Goal: Complete application form

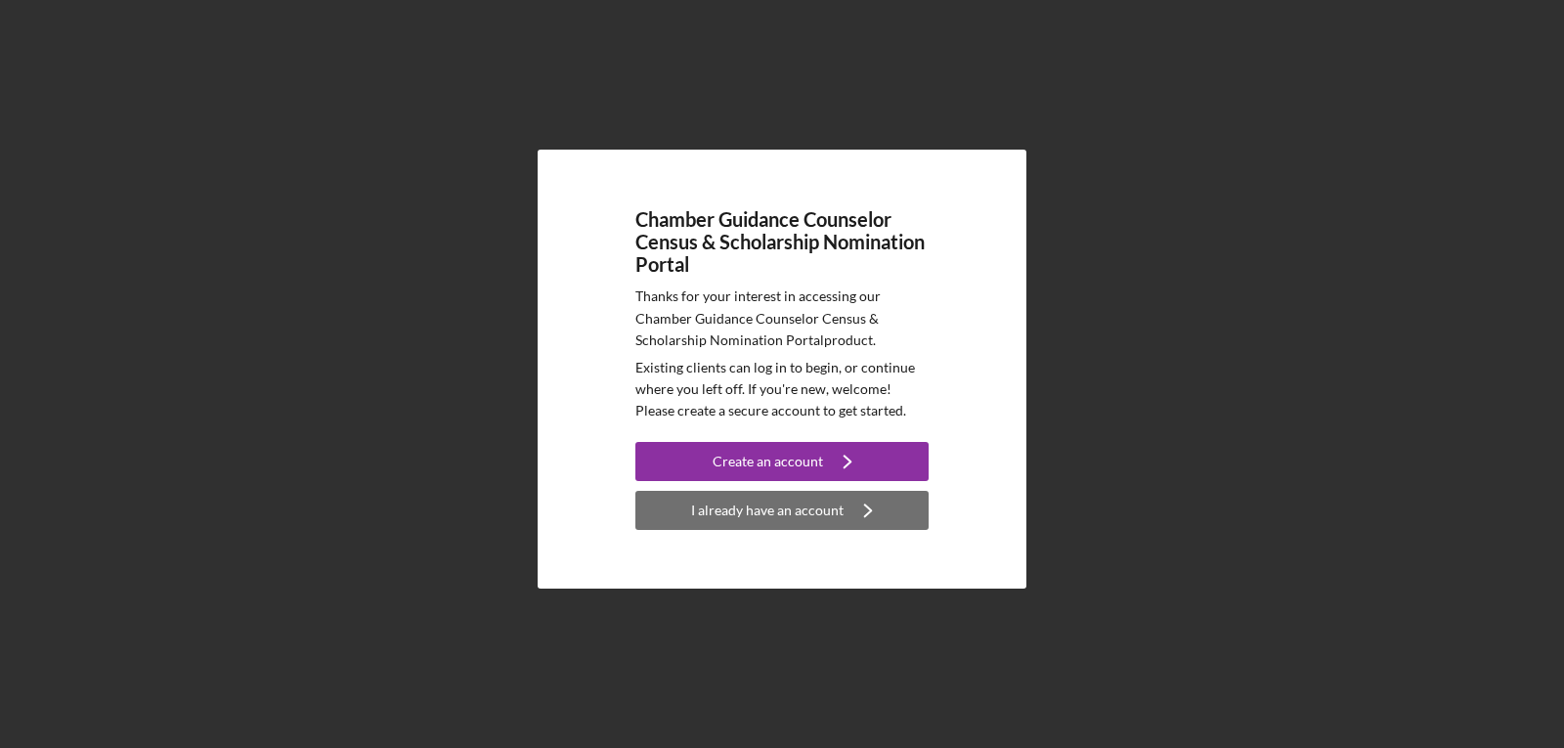
click at [799, 511] on div "I already have an account" at bounding box center [767, 510] width 152 height 39
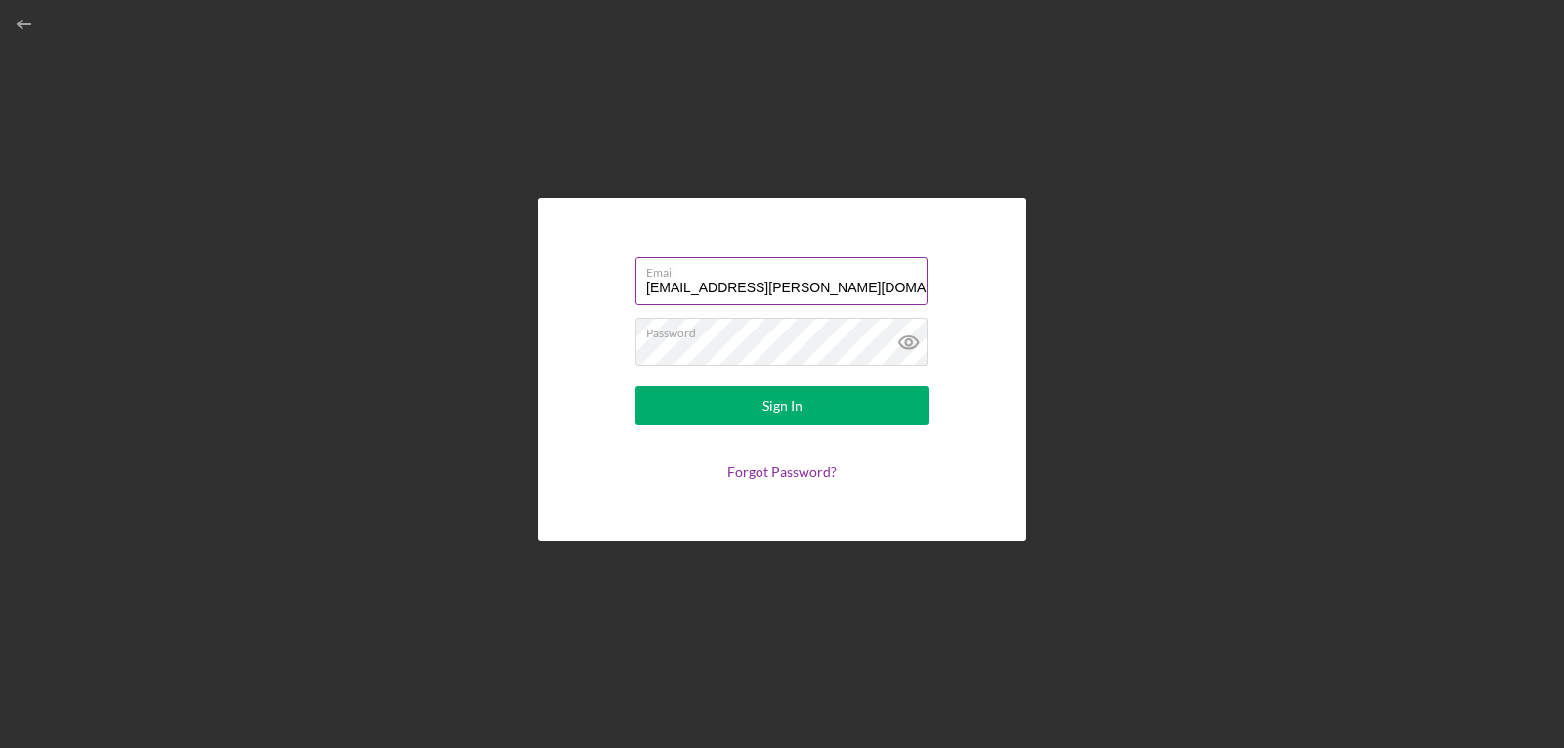
click at [808, 288] on input "[EMAIL_ADDRESS][PERSON_NAME][DOMAIN_NAME]" at bounding box center [781, 280] width 292 height 47
type input "[EMAIL_ADDRESS][DOMAIN_NAME]"
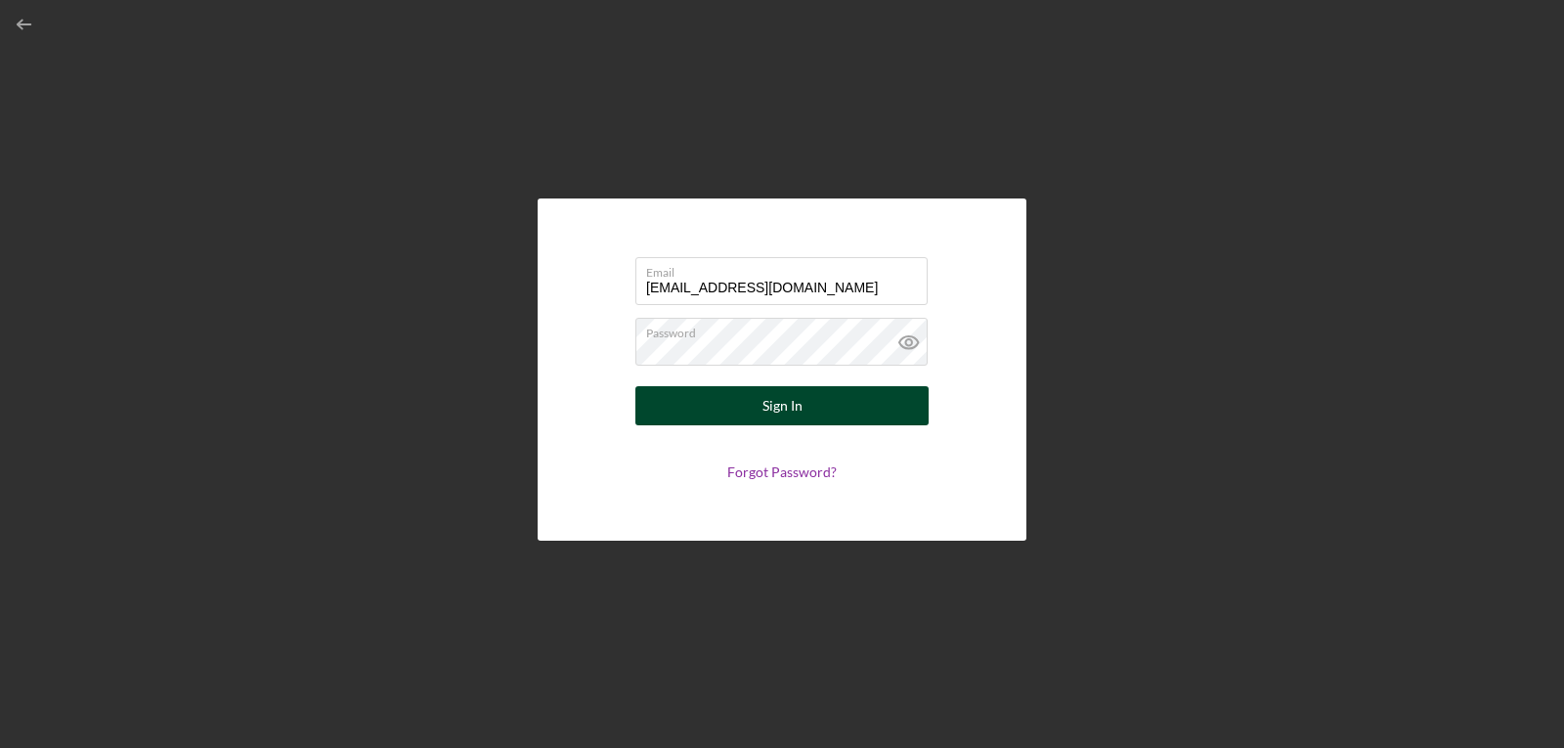
click at [781, 406] on div "Sign In" at bounding box center [782, 405] width 40 height 39
